Goal: Information Seeking & Learning: Find specific fact

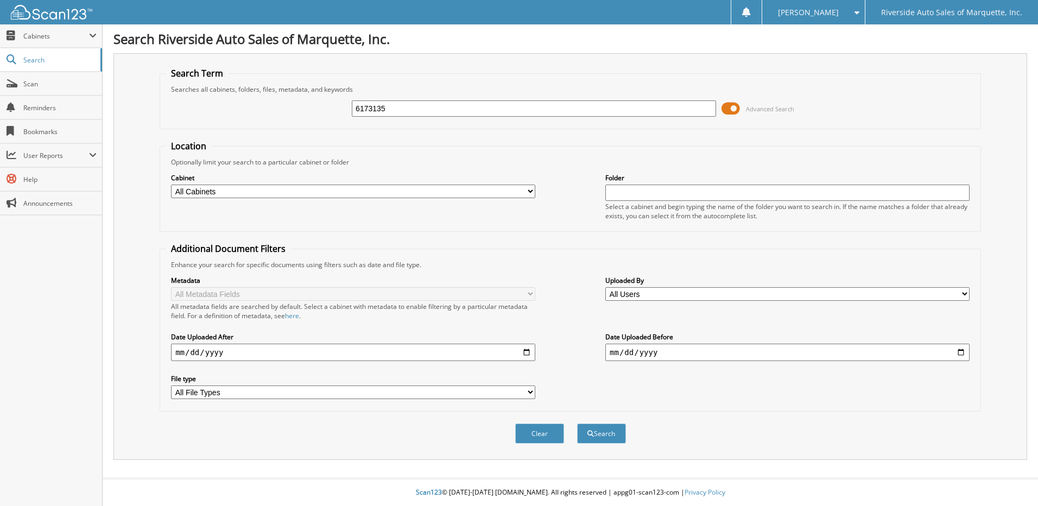
type input "6173135"
click at [577, 423] on button "Search" at bounding box center [601, 433] width 49 height 20
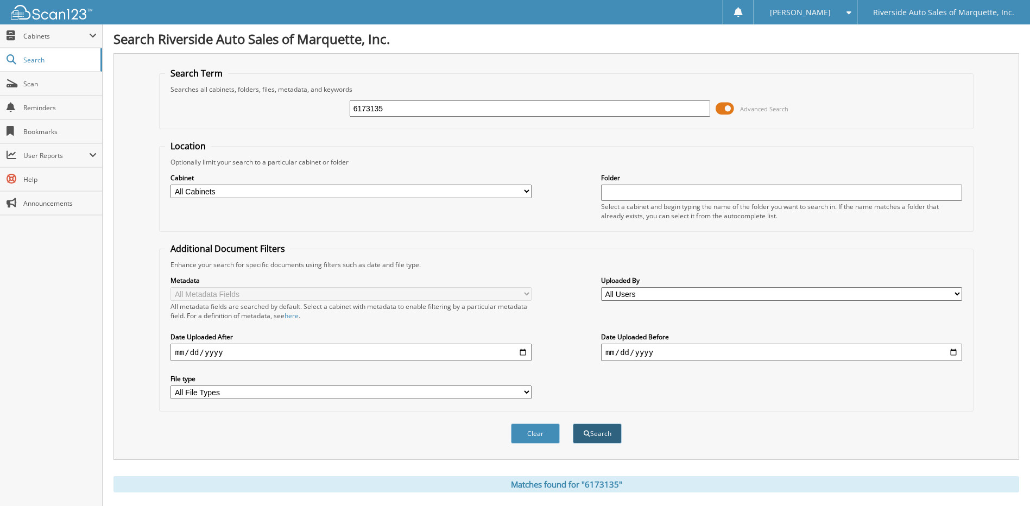
click at [593, 431] on button "Search" at bounding box center [597, 433] width 49 height 20
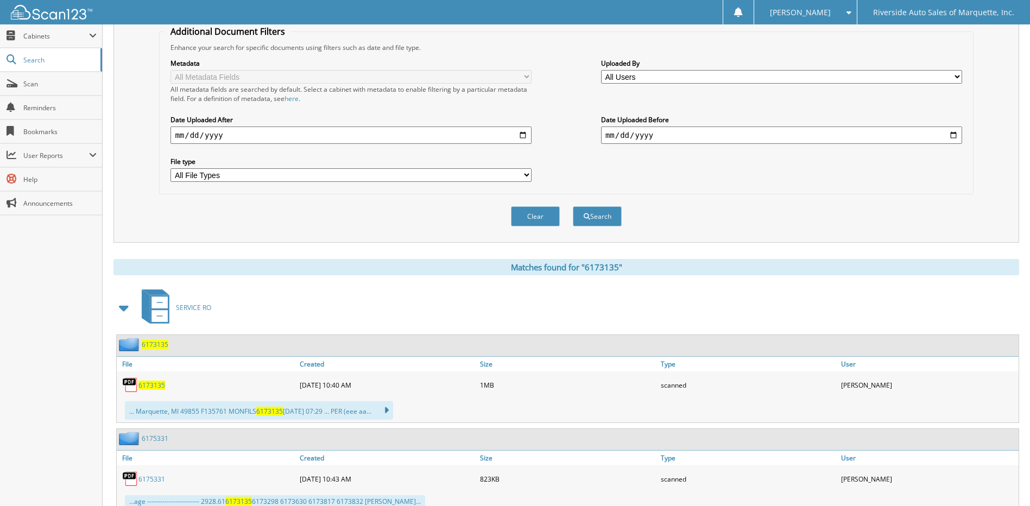
scroll to position [271, 0]
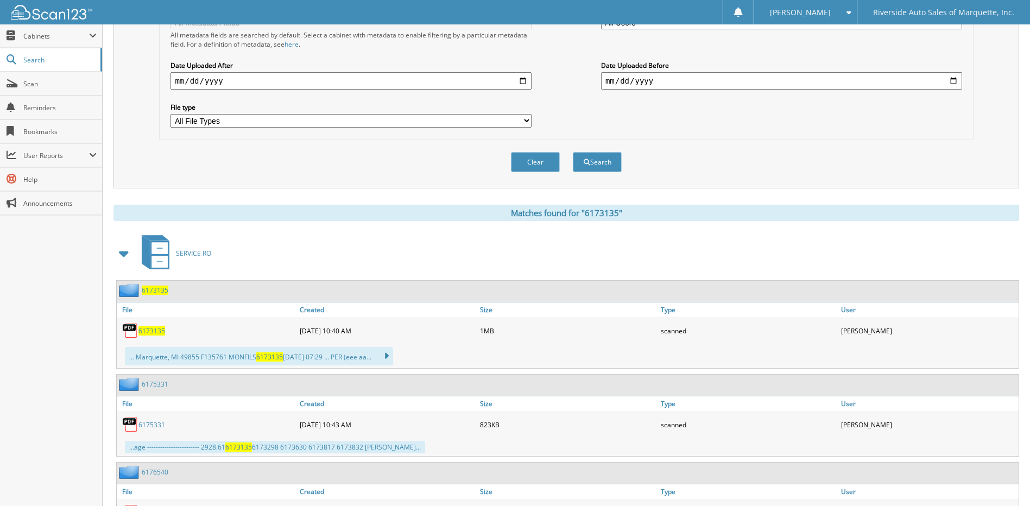
click at [159, 289] on span "6173135" at bounding box center [155, 290] width 27 height 9
